Goal: Information Seeking & Learning: Learn about a topic

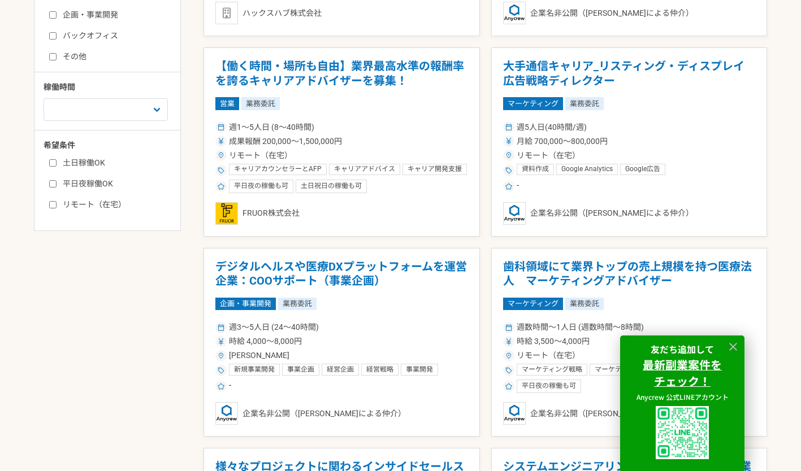
scroll to position [487, 0]
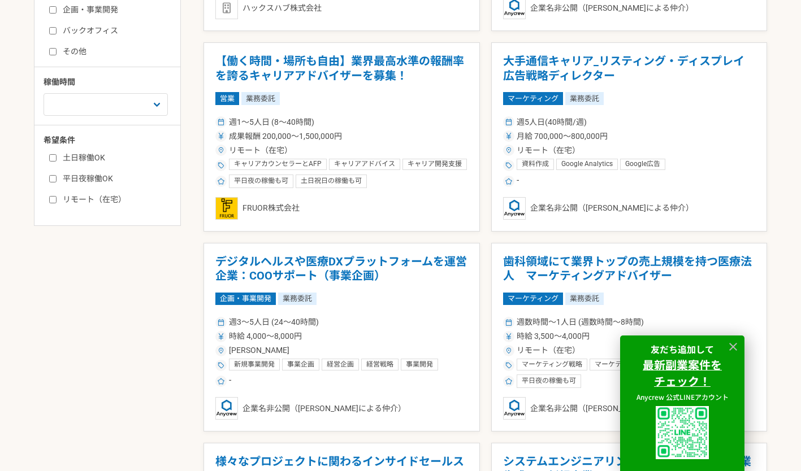
click at [52, 202] on input "リモート（在宅）" at bounding box center [52, 199] width 7 height 7
checkbox input "true"
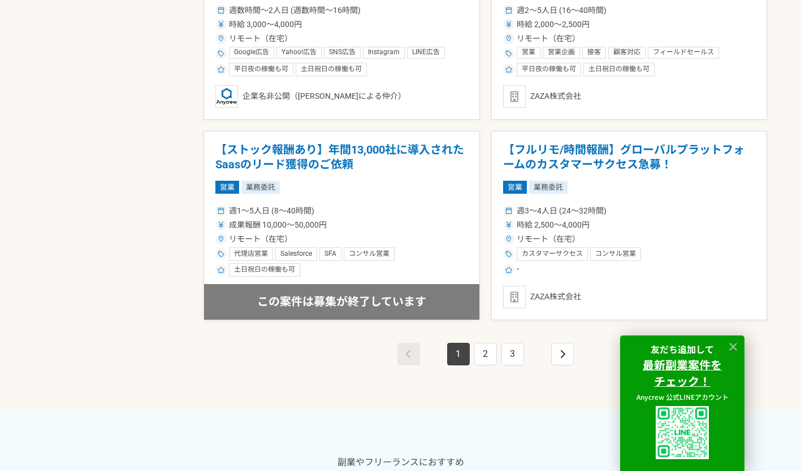
scroll to position [2002, 0]
click at [479, 348] on link "2" at bounding box center [485, 353] width 23 height 23
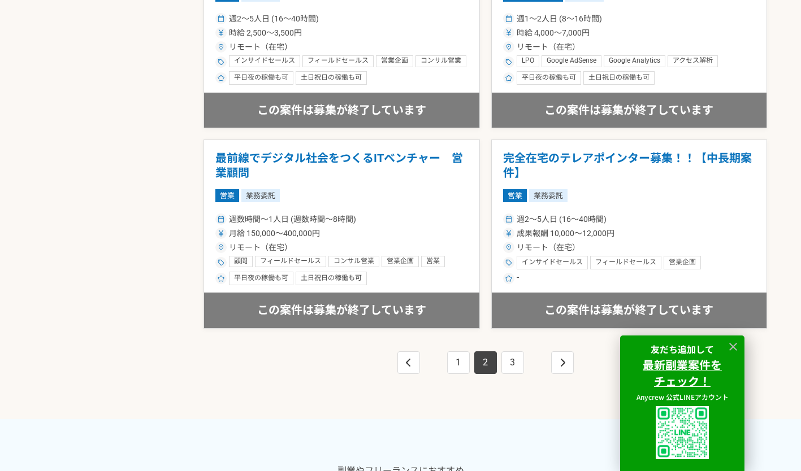
scroll to position [1996, 0]
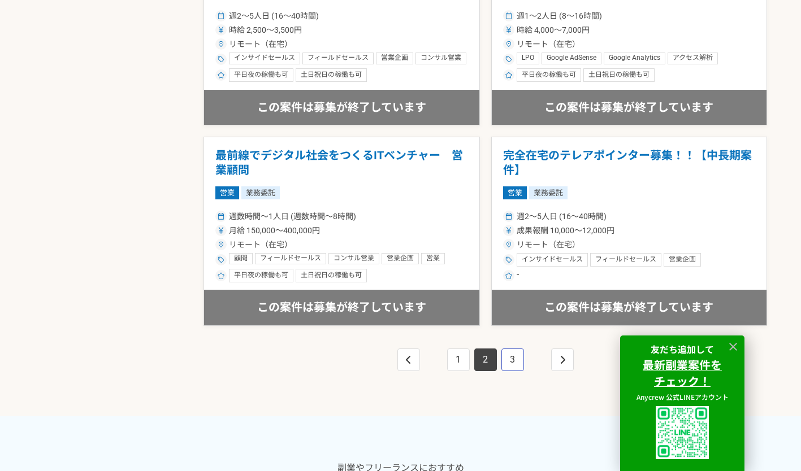
click at [507, 353] on link "3" at bounding box center [512, 360] width 23 height 23
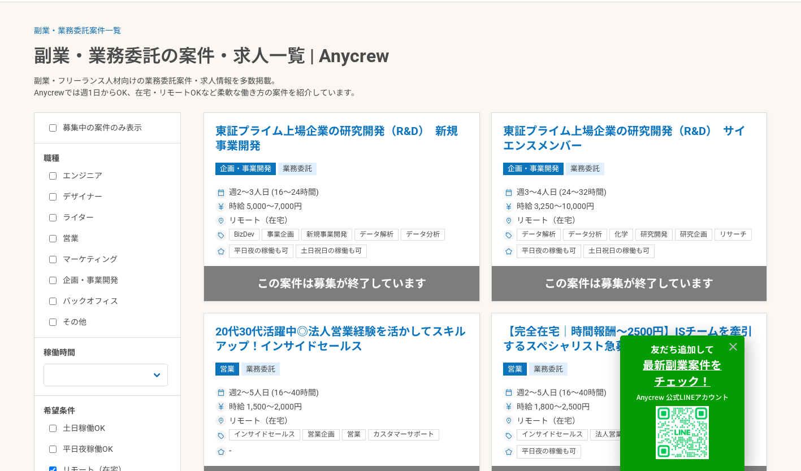
scroll to position [219, 0]
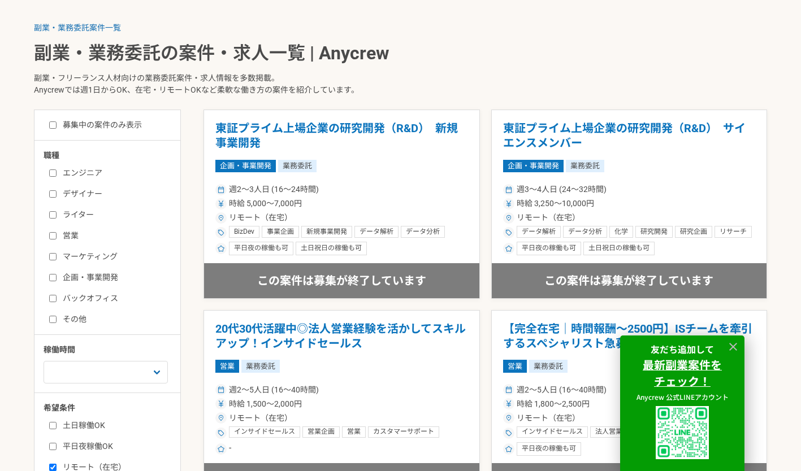
click at [51, 321] on input "その他" at bounding box center [52, 319] width 7 height 7
checkbox input "true"
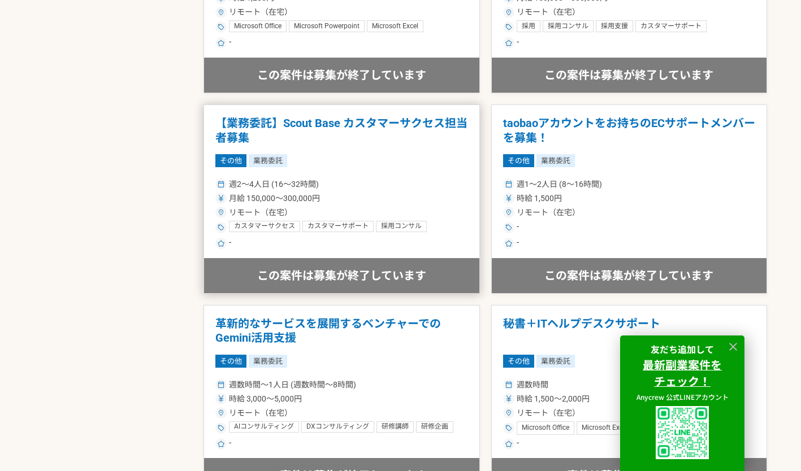
scroll to position [822, 0]
